Goal: Check status: Check status

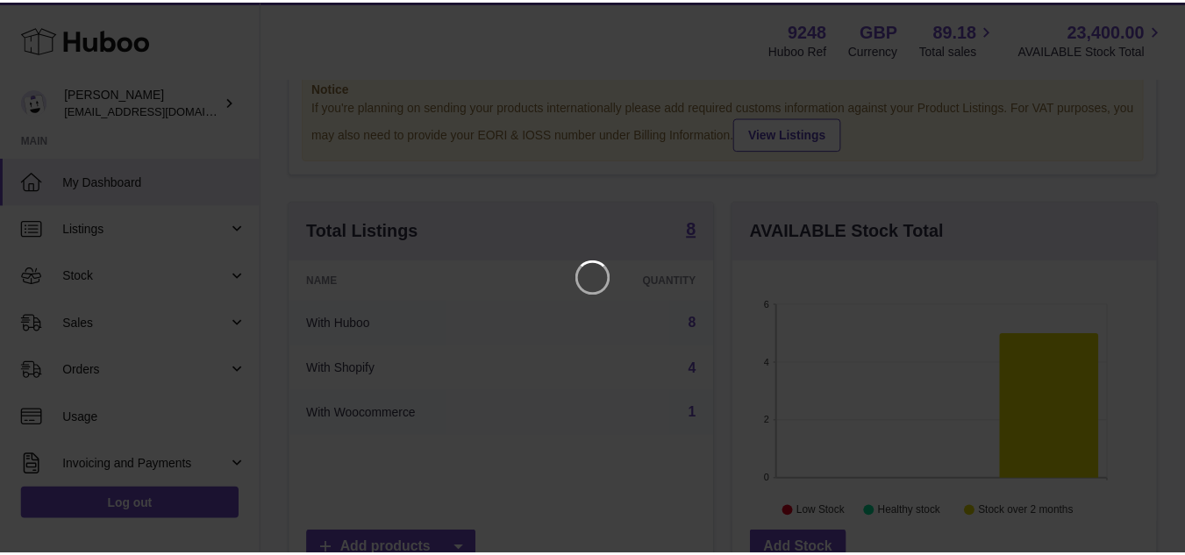
scroll to position [88, 0]
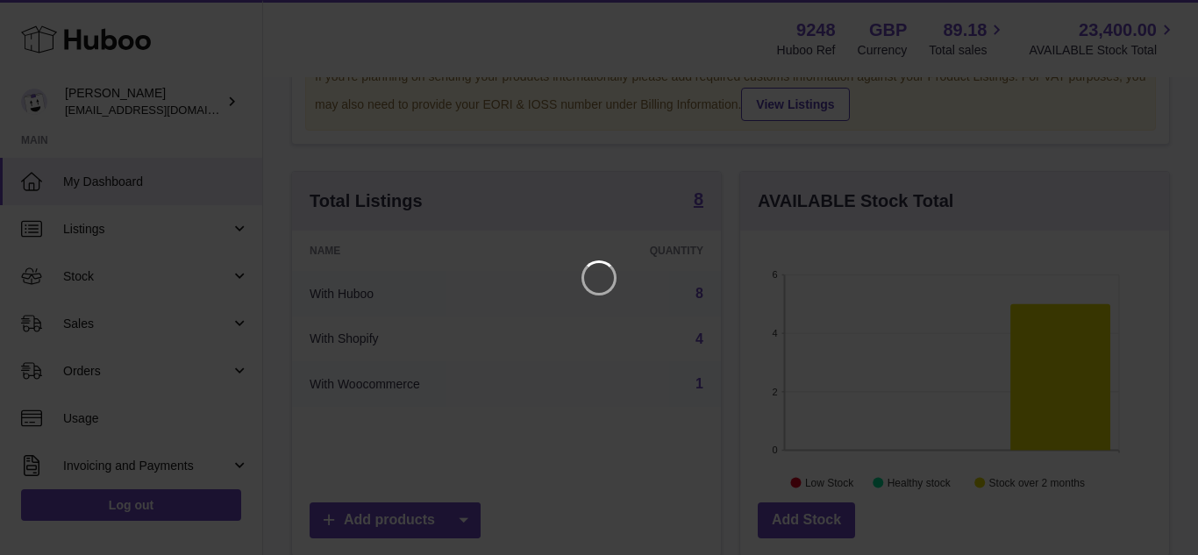
click at [688, 77] on iframe at bounding box center [599, 277] width 1128 height 485
click at [1142, 16] on icon "Close" at bounding box center [1152, 15] width 21 height 21
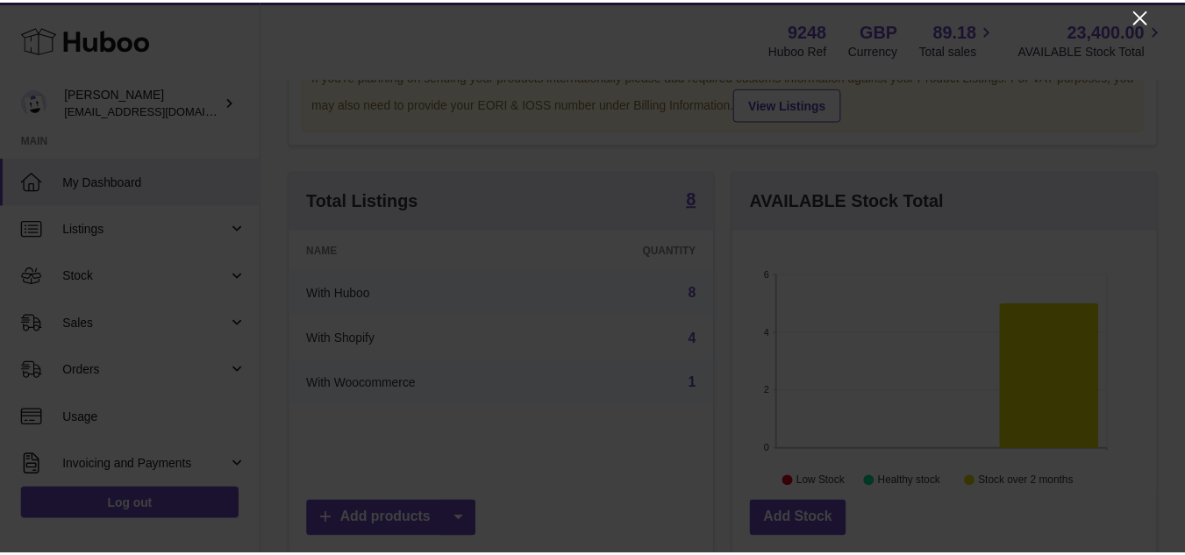
scroll to position [876649, 876500]
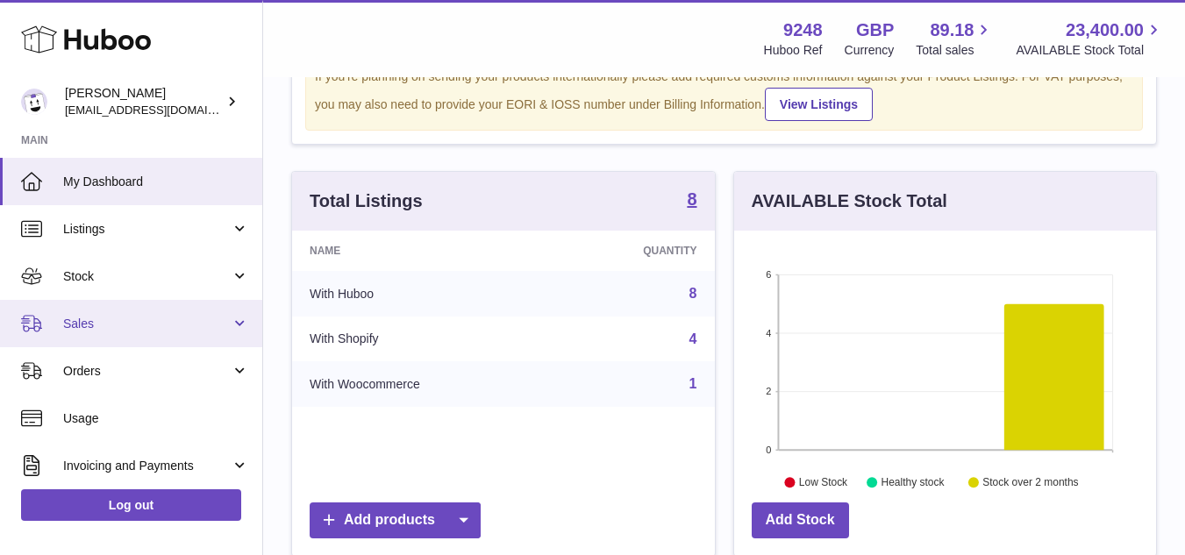
click at [85, 334] on link "Sales" at bounding box center [131, 323] width 262 height 47
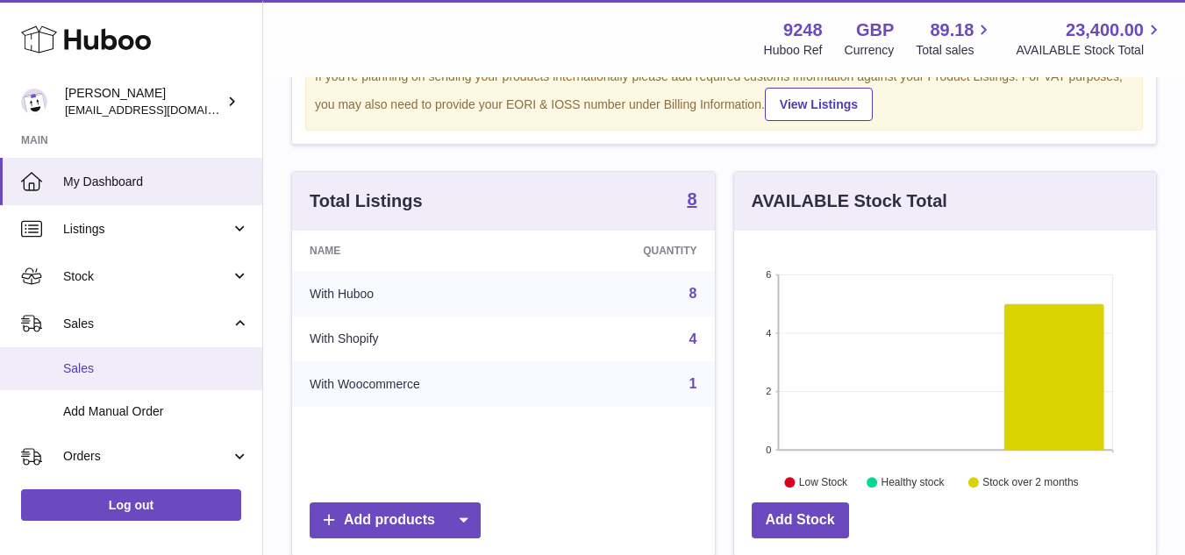
click at [100, 360] on span "Sales" at bounding box center [156, 368] width 186 height 17
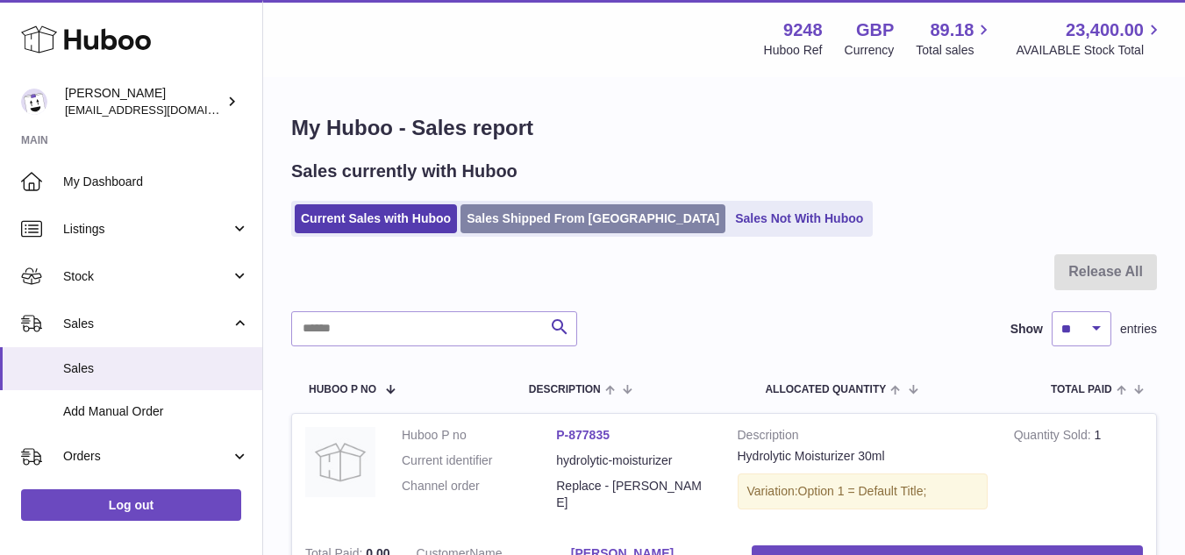
click at [565, 226] on link "Sales Shipped From Huboo" at bounding box center [592, 218] width 265 height 29
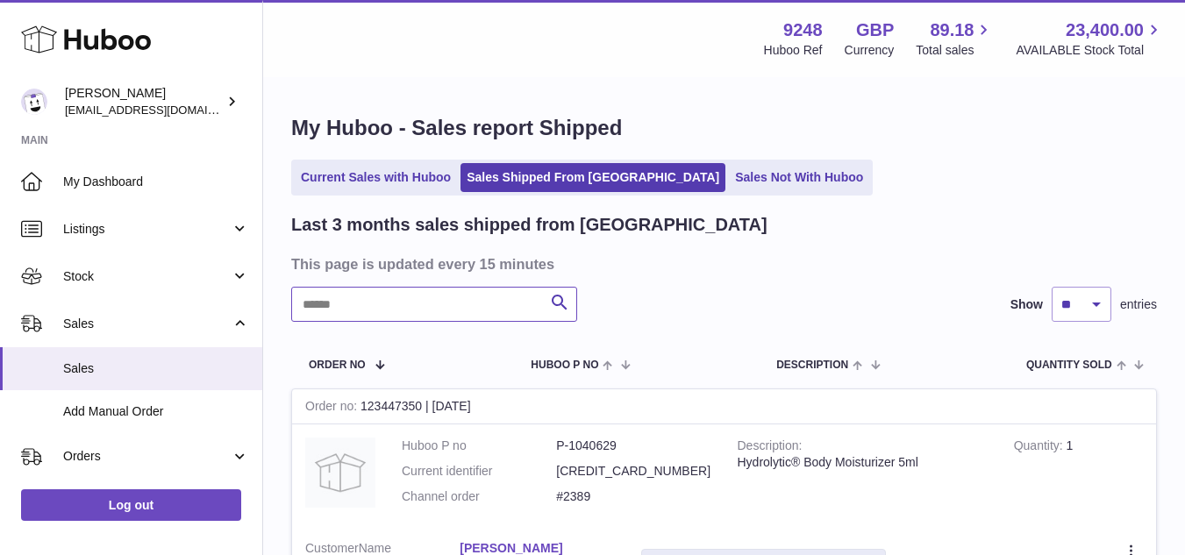
click at [445, 296] on input "text" at bounding box center [434, 304] width 286 height 35
paste input "*****"
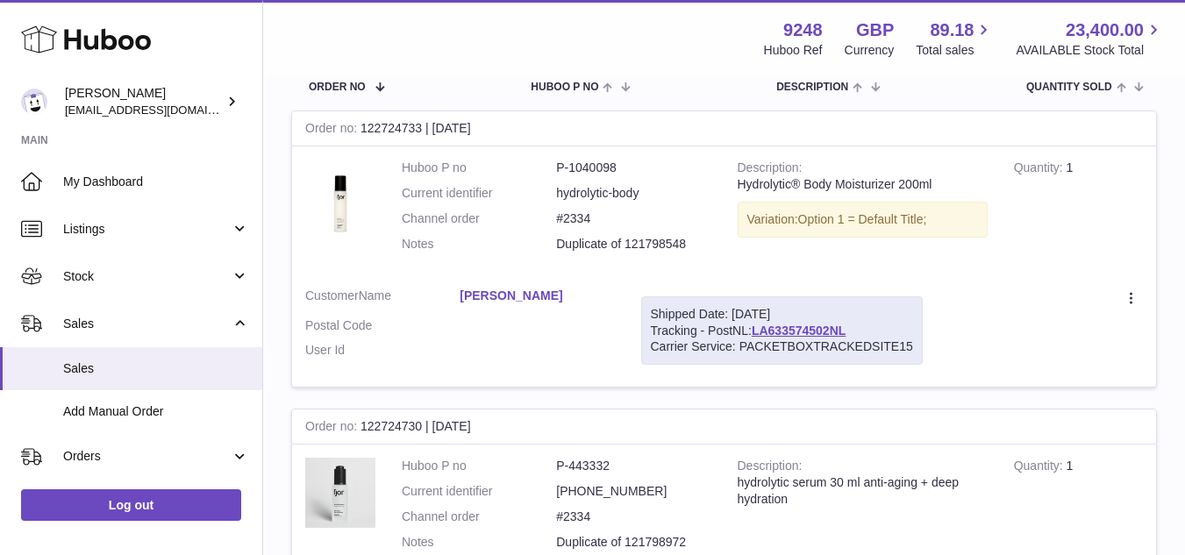
scroll to position [263, 0]
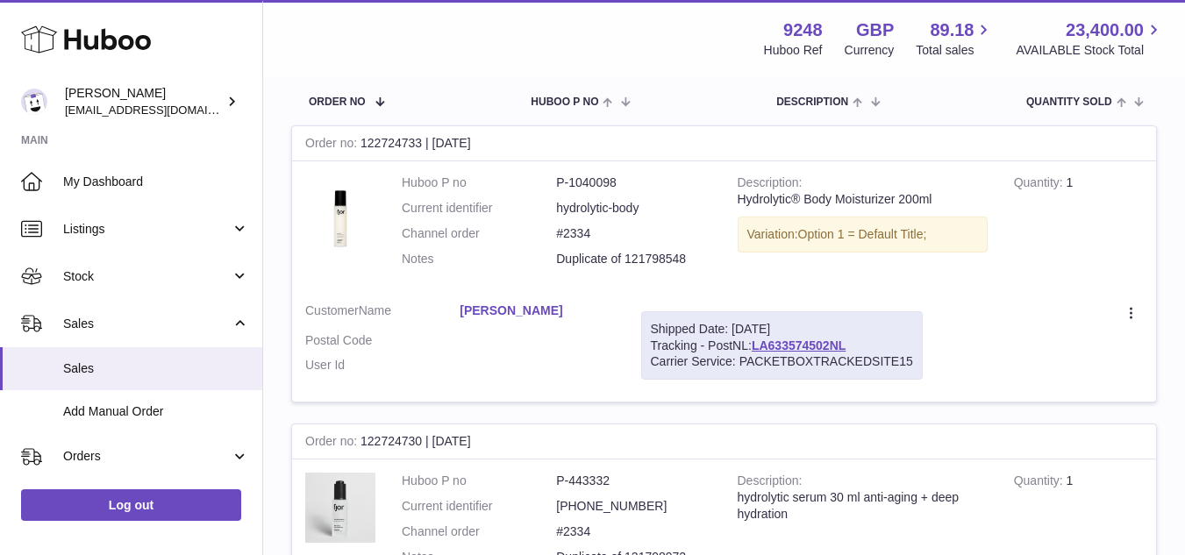
type input "*****"
click at [616, 260] on p "Duplicate of 121798548" at bounding box center [633, 259] width 154 height 17
click at [828, 345] on link "LA633574502NL" at bounding box center [799, 345] width 94 height 14
click at [835, 348] on link "LA633574502NL" at bounding box center [799, 345] width 94 height 14
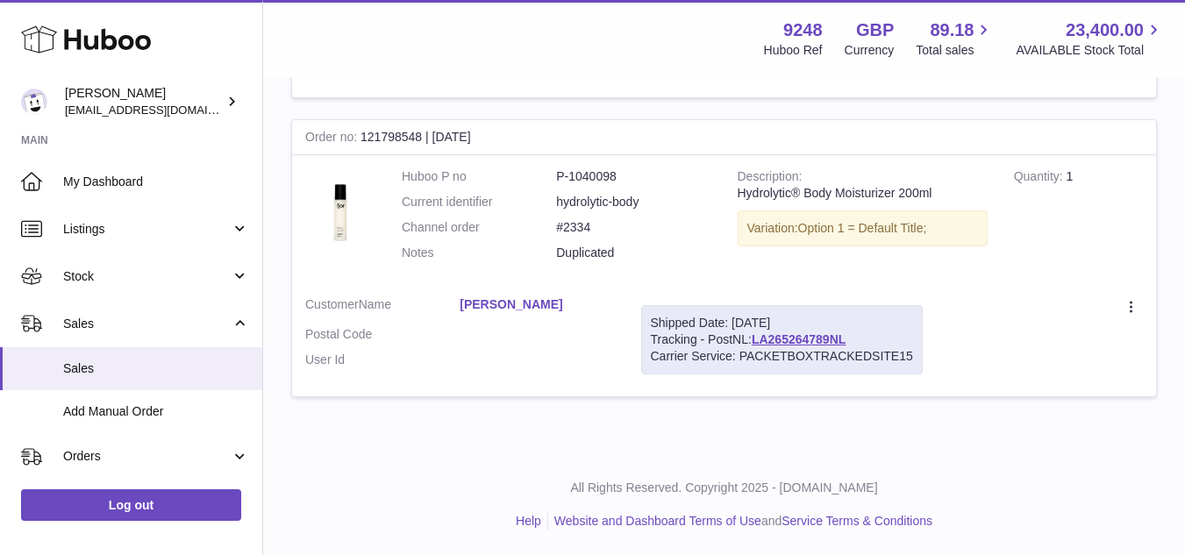
scroll to position [1762, 0]
click at [808, 341] on link "LA265264789NL" at bounding box center [799, 338] width 94 height 14
click at [842, 336] on link "LA265264789NL" at bounding box center [799, 338] width 94 height 14
drag, startPoint x: 1103, startPoint y: 253, endPoint x: 1066, endPoint y: 252, distance: 36.9
click at [1103, 253] on td "Quantity 1" at bounding box center [1078, 218] width 155 height 128
